Goal: Transaction & Acquisition: Purchase product/service

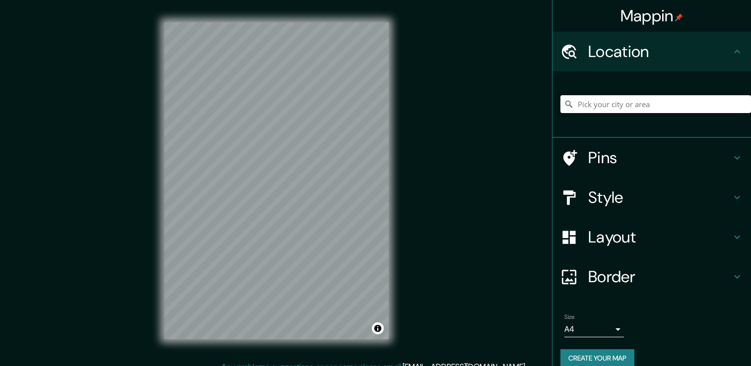
click at [645, 110] on input "Pick your city or area" at bounding box center [655, 104] width 191 height 18
type input "[GEOGRAPHIC_DATA], [GEOGRAPHIC_DATA], [GEOGRAPHIC_DATA]"
click at [622, 190] on h4 "Style" at bounding box center [659, 198] width 143 height 20
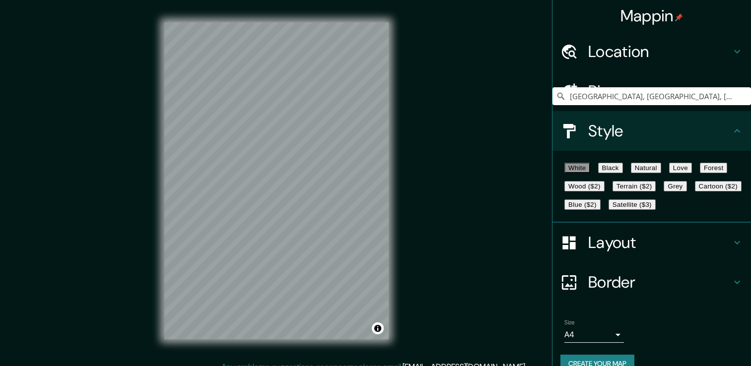
click at [623, 170] on button "Black" at bounding box center [610, 168] width 25 height 10
click at [661, 170] on button "Natural" at bounding box center [646, 168] width 30 height 10
click at [576, 173] on button "White" at bounding box center [577, 168] width 26 height 10
click at [661, 171] on button "Natural" at bounding box center [646, 168] width 30 height 10
click at [619, 253] on h4 "Layout" at bounding box center [659, 243] width 143 height 20
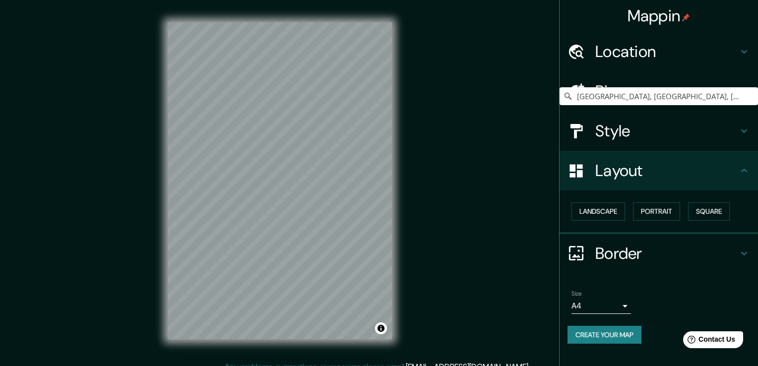
click at [593, 310] on body "Mappin Location Medellín, Antioquia, Colombia Medellín Antioquia, Colombia Mede…" at bounding box center [379, 183] width 758 height 366
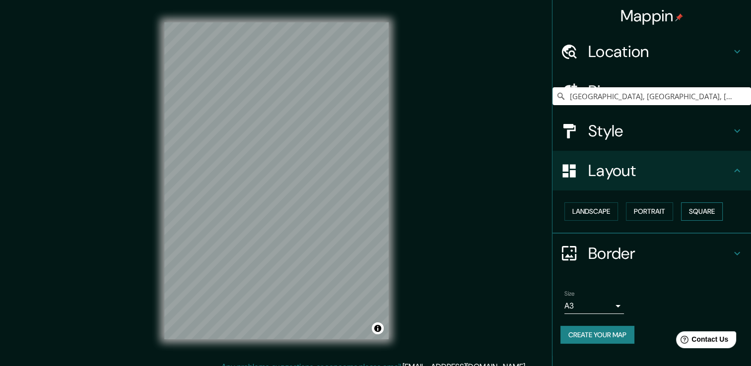
click at [688, 210] on button "Square" at bounding box center [702, 211] width 42 height 18
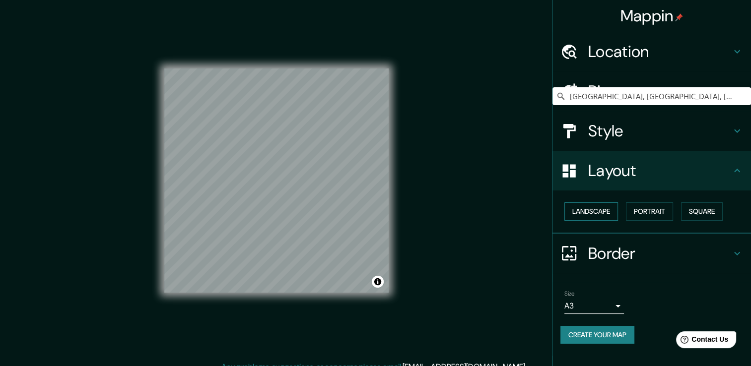
click at [598, 213] on button "Landscape" at bounding box center [591, 211] width 54 height 18
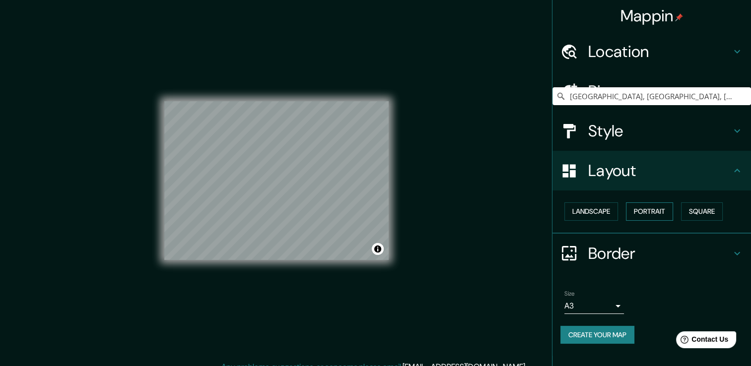
click at [643, 211] on button "Portrait" at bounding box center [649, 211] width 47 height 18
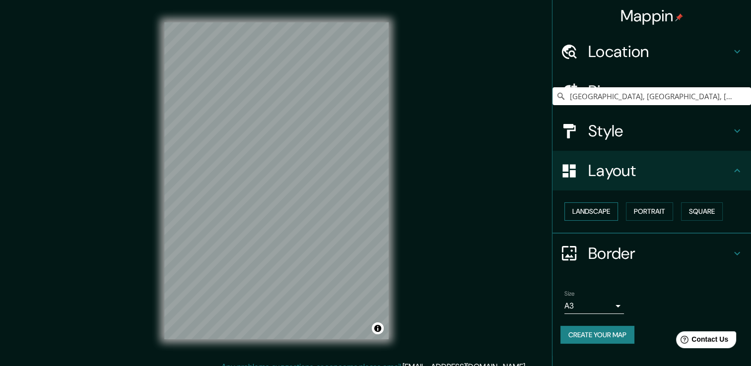
click at [583, 207] on button "Landscape" at bounding box center [591, 211] width 54 height 18
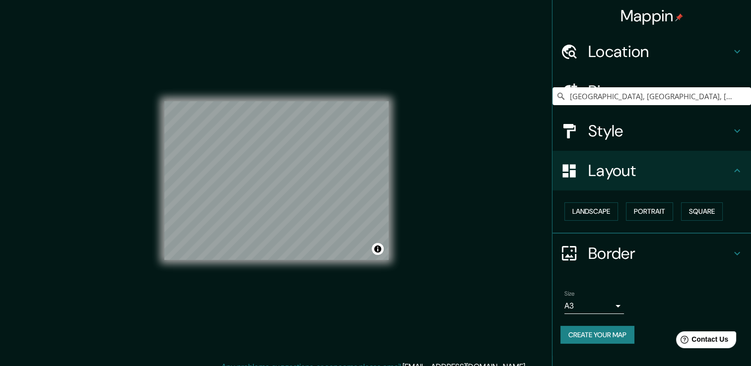
click at [643, 55] on h4 "Location" at bounding box center [659, 52] width 143 height 20
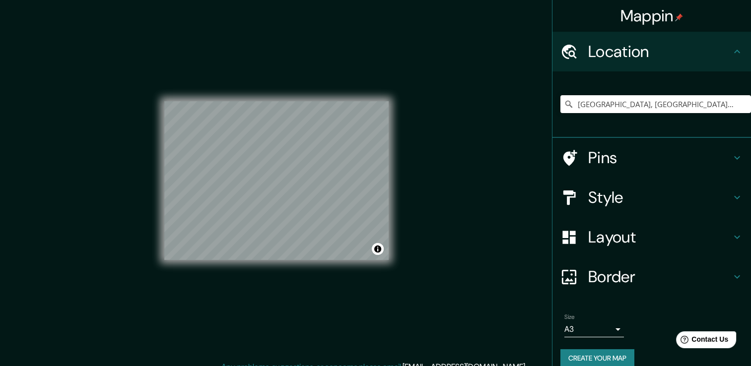
click at [643, 55] on h4 "Location" at bounding box center [659, 52] width 143 height 20
click at [633, 196] on h4 "Style" at bounding box center [659, 198] width 143 height 20
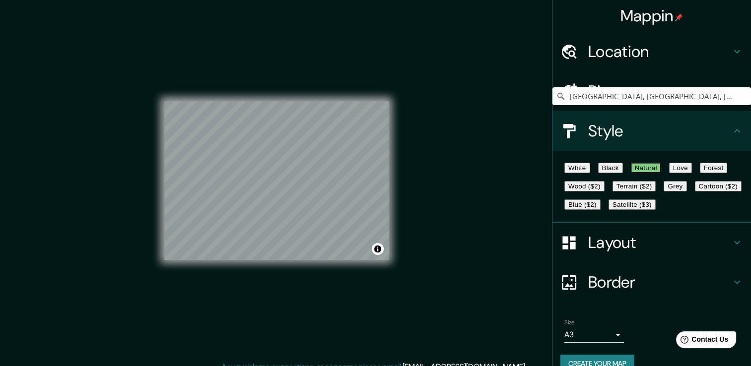
click at [585, 172] on button "White" at bounding box center [577, 168] width 26 height 10
click at [623, 173] on button "Black" at bounding box center [610, 168] width 25 height 10
click at [661, 173] on button "Natural" at bounding box center [646, 168] width 30 height 10
click at [692, 173] on button "Love" at bounding box center [680, 168] width 23 height 10
click at [700, 173] on button "Forest" at bounding box center [714, 168] width 28 height 10
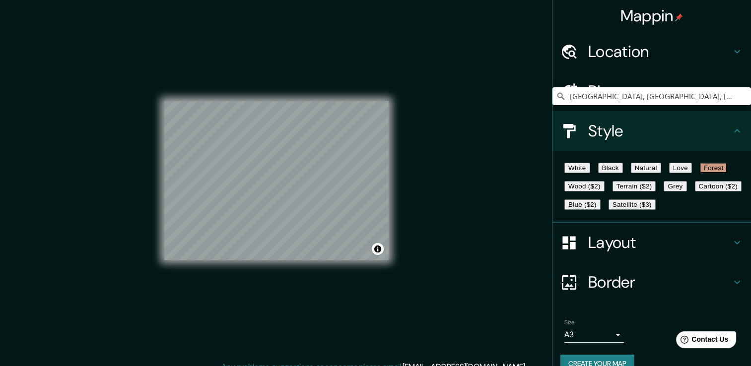
click at [604, 192] on button "Wood ($2)" at bounding box center [584, 186] width 40 height 10
click at [656, 192] on button "Terrain ($2)" at bounding box center [634, 186] width 44 height 10
click at [663, 192] on button "Grey" at bounding box center [674, 186] width 23 height 10
click at [695, 192] on button "Cartoon ($2)" at bounding box center [718, 186] width 47 height 10
click at [600, 210] on button "Blue ($2)" at bounding box center [582, 204] width 36 height 10
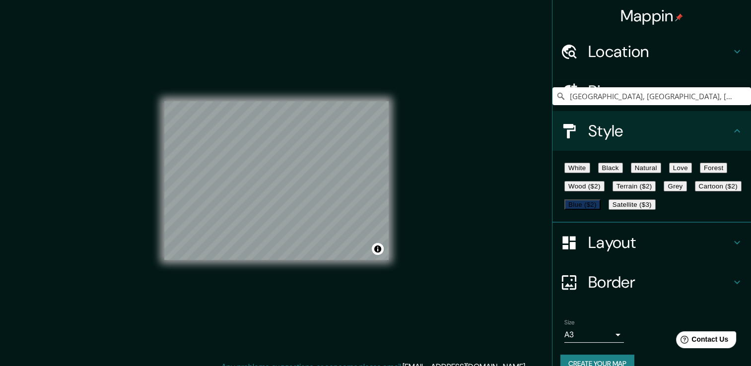
click at [608, 210] on button "Satellite ($3)" at bounding box center [631, 204] width 47 height 10
click at [577, 173] on button "White" at bounding box center [577, 168] width 26 height 10
click at [618, 171] on button "Black" at bounding box center [610, 168] width 25 height 10
click at [661, 169] on button "Natural" at bounding box center [646, 168] width 30 height 10
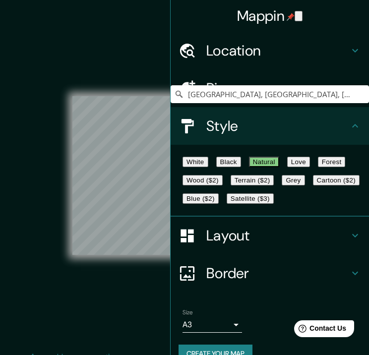
click at [299, 18] on icon "button" at bounding box center [299, 18] width 0 height 0
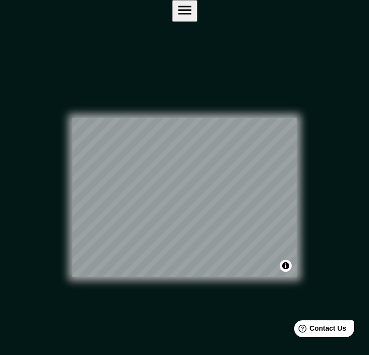
click at [181, 294] on div "© Mapbox © OpenStreetMap Improve this map" at bounding box center [184, 198] width 332 height 320
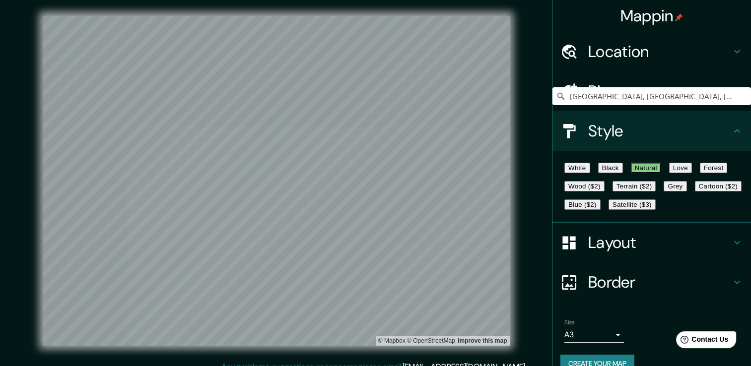
click at [587, 169] on button "White" at bounding box center [577, 168] width 26 height 10
click at [661, 168] on button "Natural" at bounding box center [646, 168] width 30 height 10
click at [581, 170] on button "White" at bounding box center [577, 168] width 26 height 10
click at [661, 170] on button "Natural" at bounding box center [646, 168] width 30 height 10
click at [583, 172] on button "White" at bounding box center [577, 168] width 26 height 10
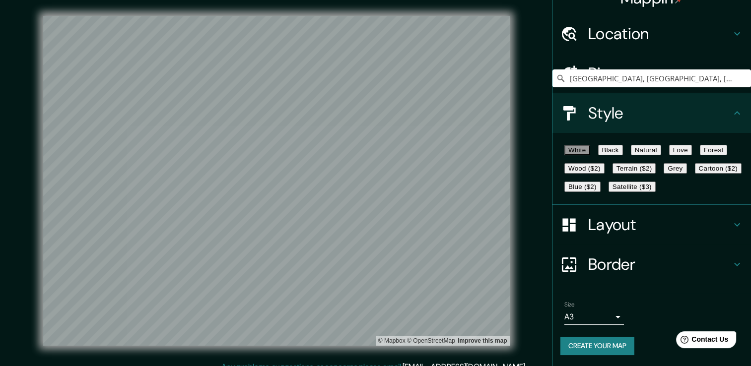
scroll to position [67, 0]
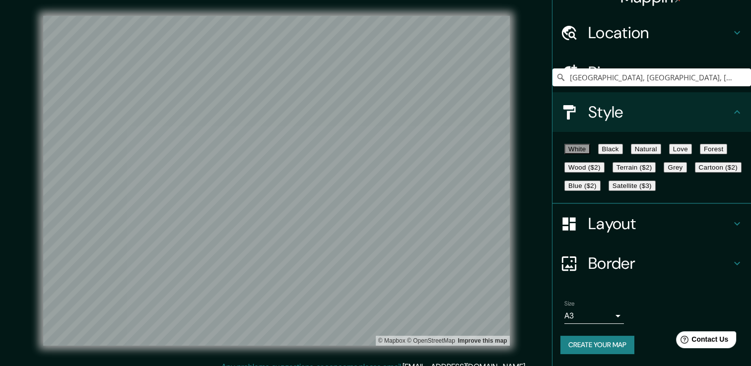
click at [611, 342] on button "Create your map" at bounding box center [597, 345] width 74 height 18
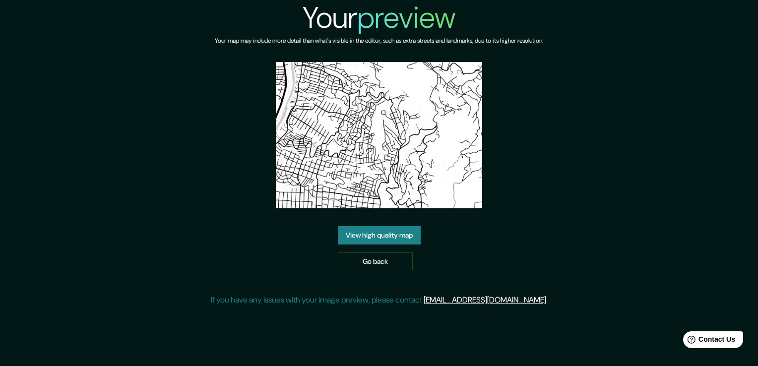
click at [383, 229] on link "View high quality map" at bounding box center [379, 235] width 83 height 18
